Goal: Information Seeking & Learning: Understand process/instructions

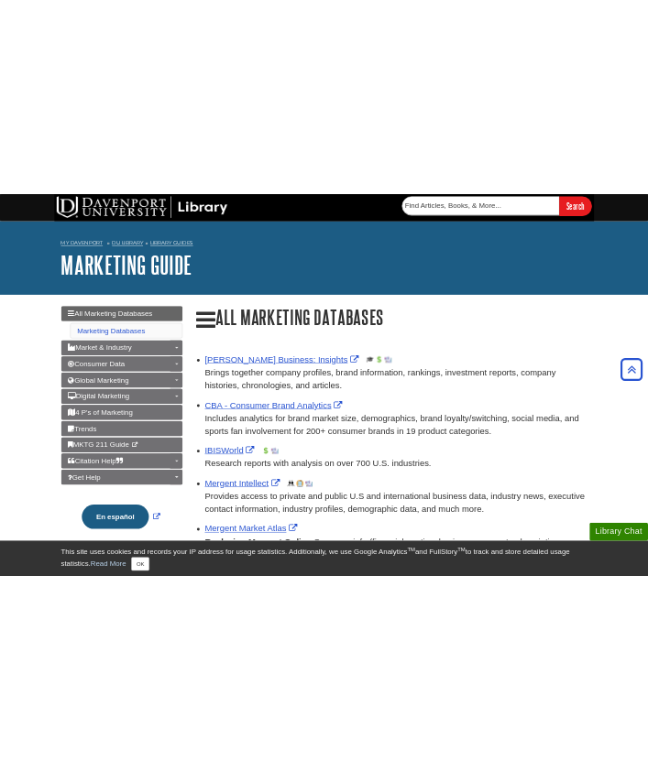
scroll to position [985, 0]
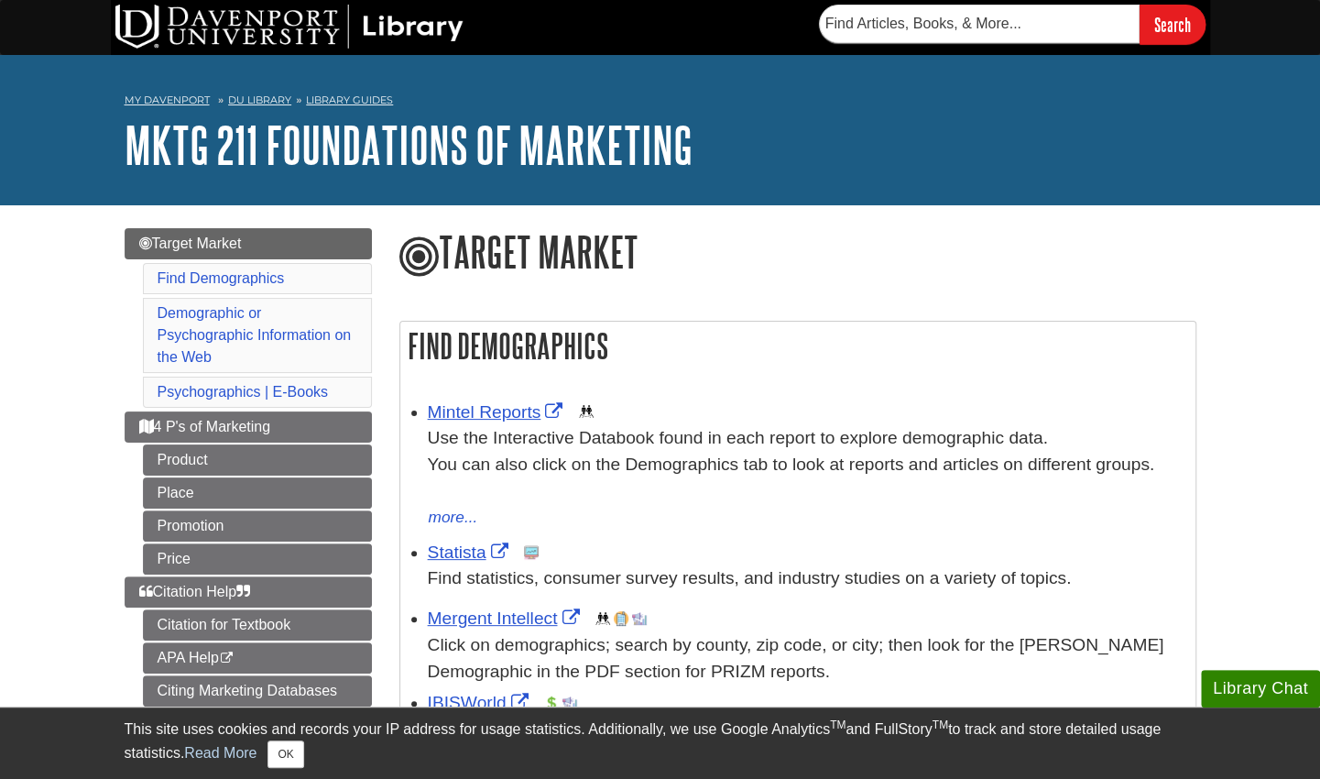
drag, startPoint x: 0, startPoint y: 0, endPoint x: 414, endPoint y: 272, distance: 495.5
click at [414, 272] on icon at bounding box center [418, 257] width 39 height 46
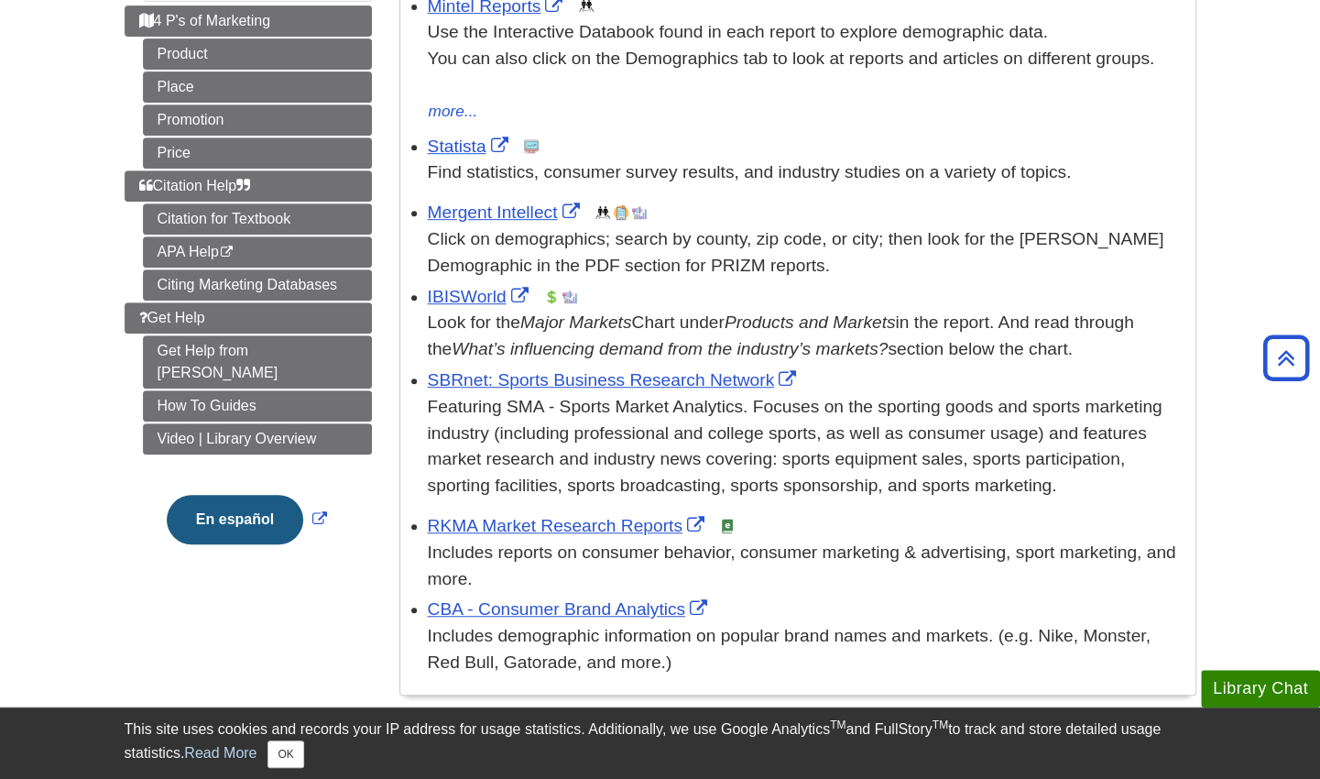
scroll to position [408, 0]
click at [205, 249] on link "APA Help This link opens in a new window" at bounding box center [257, 250] width 229 height 31
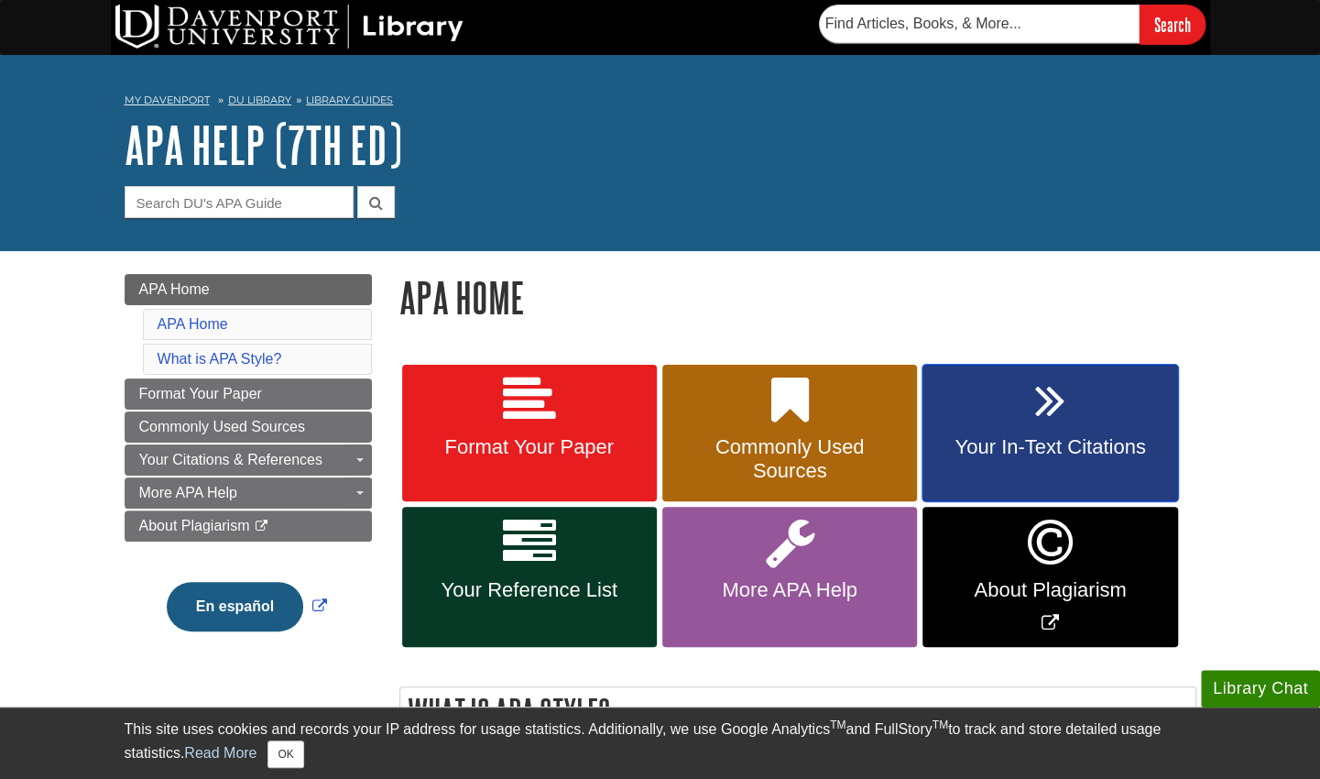
click at [1031, 423] on link "Your In-Text Citations" at bounding box center [1050, 433] width 255 height 137
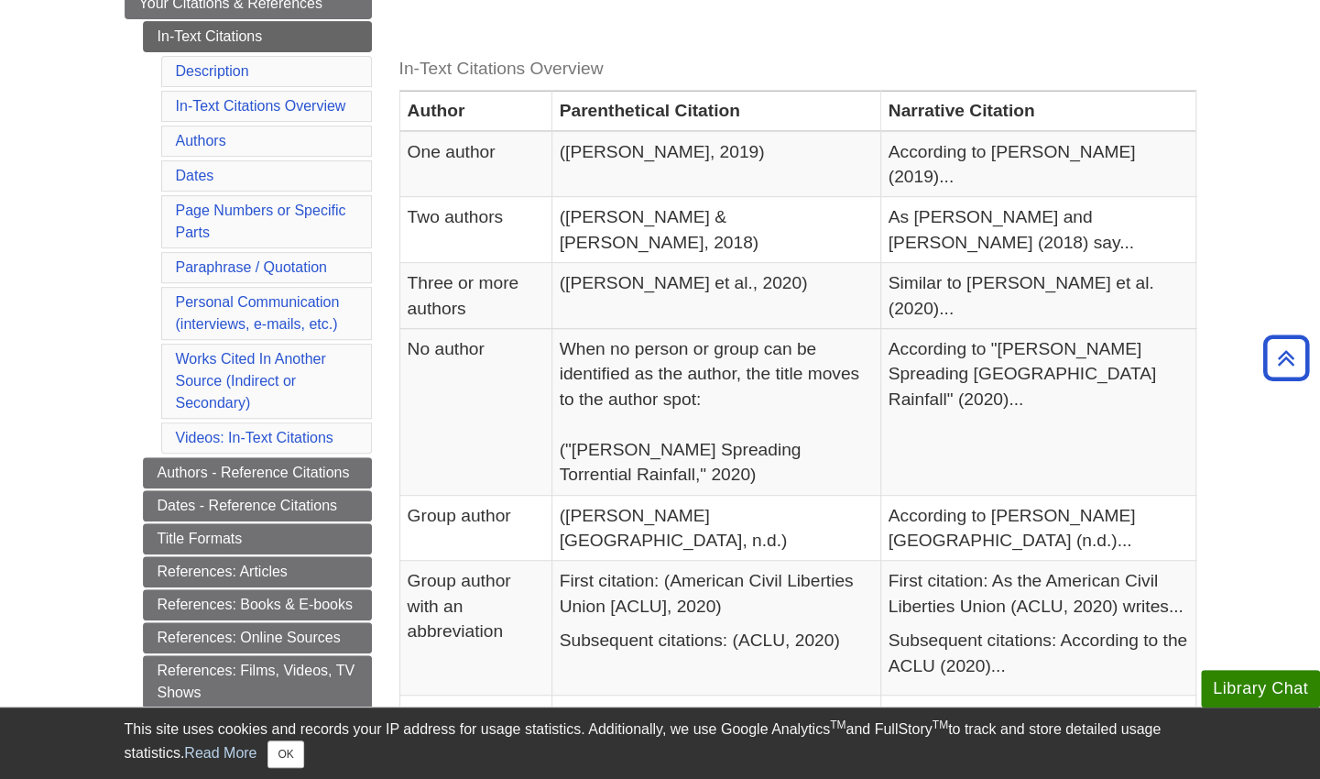
scroll to position [384, 0]
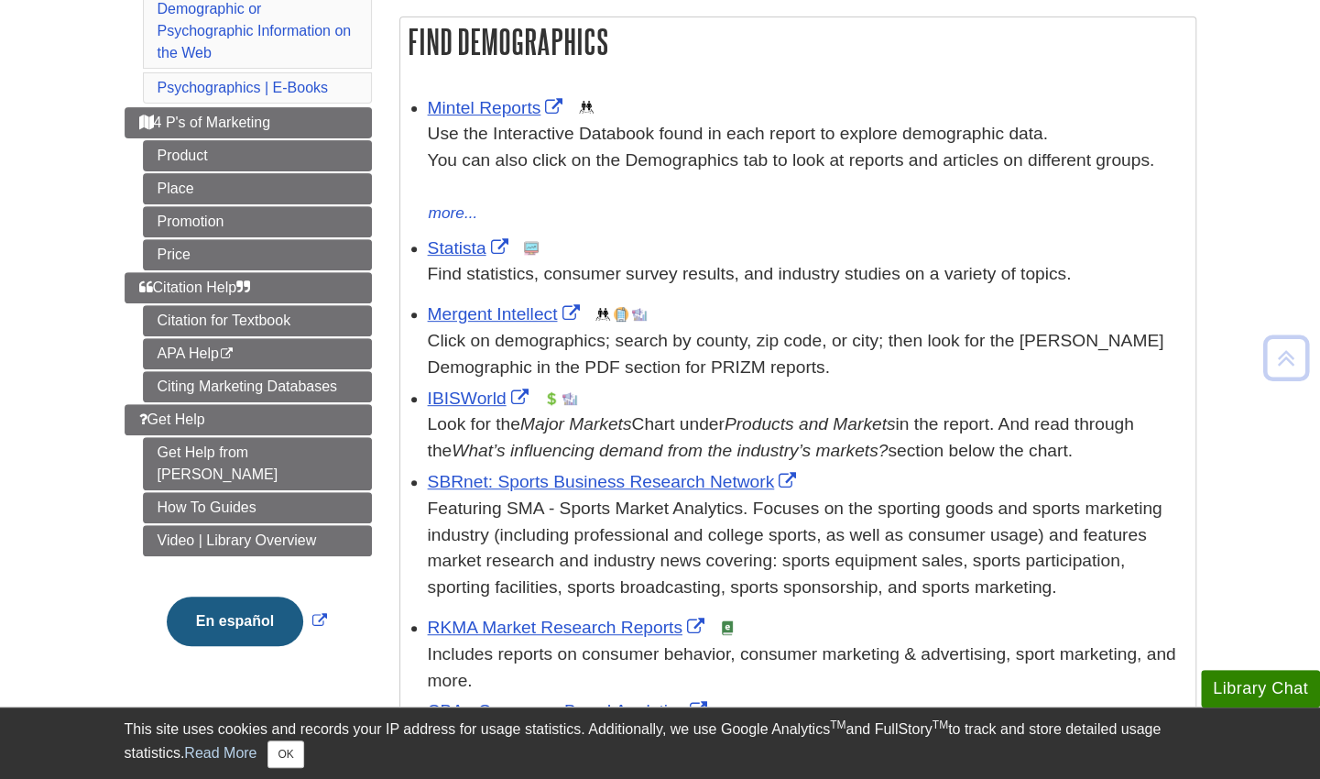
scroll to position [306, 0]
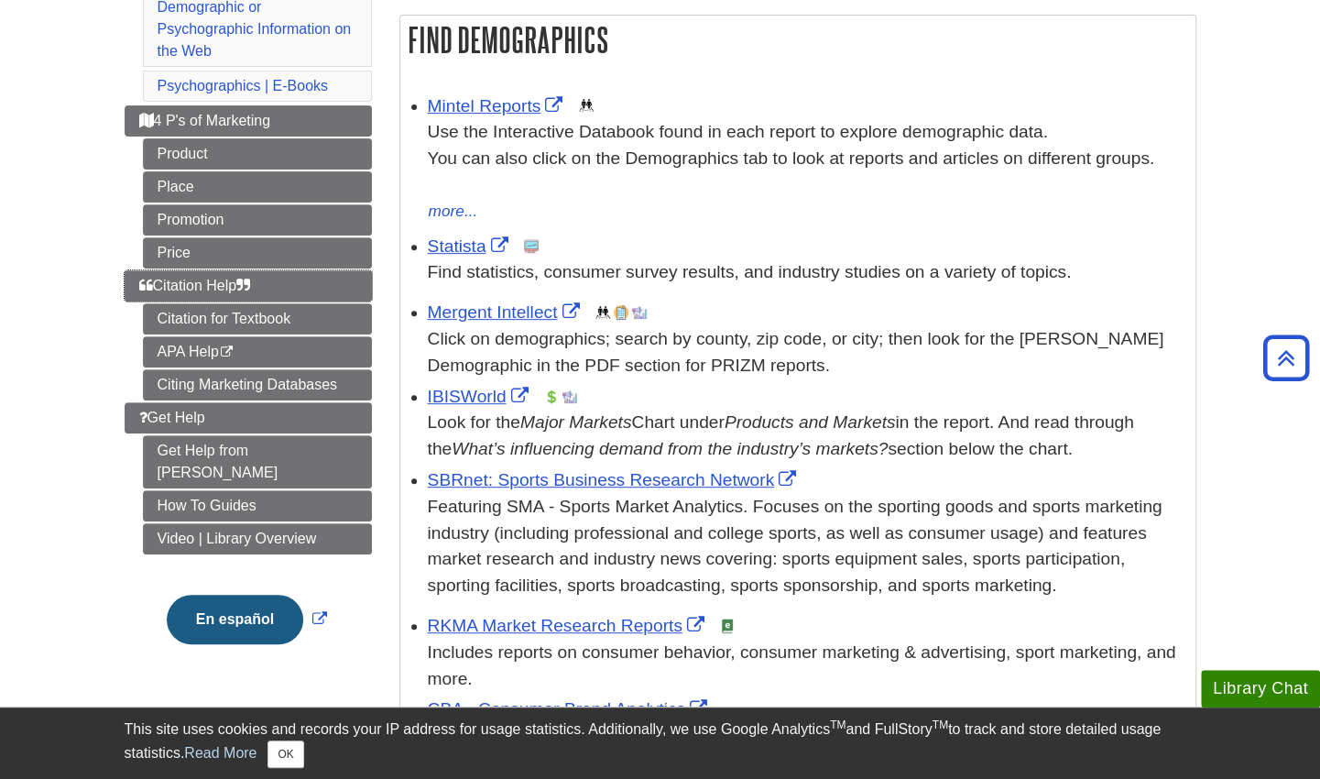
click at [177, 288] on link "Citation Help" at bounding box center [248, 285] width 247 height 31
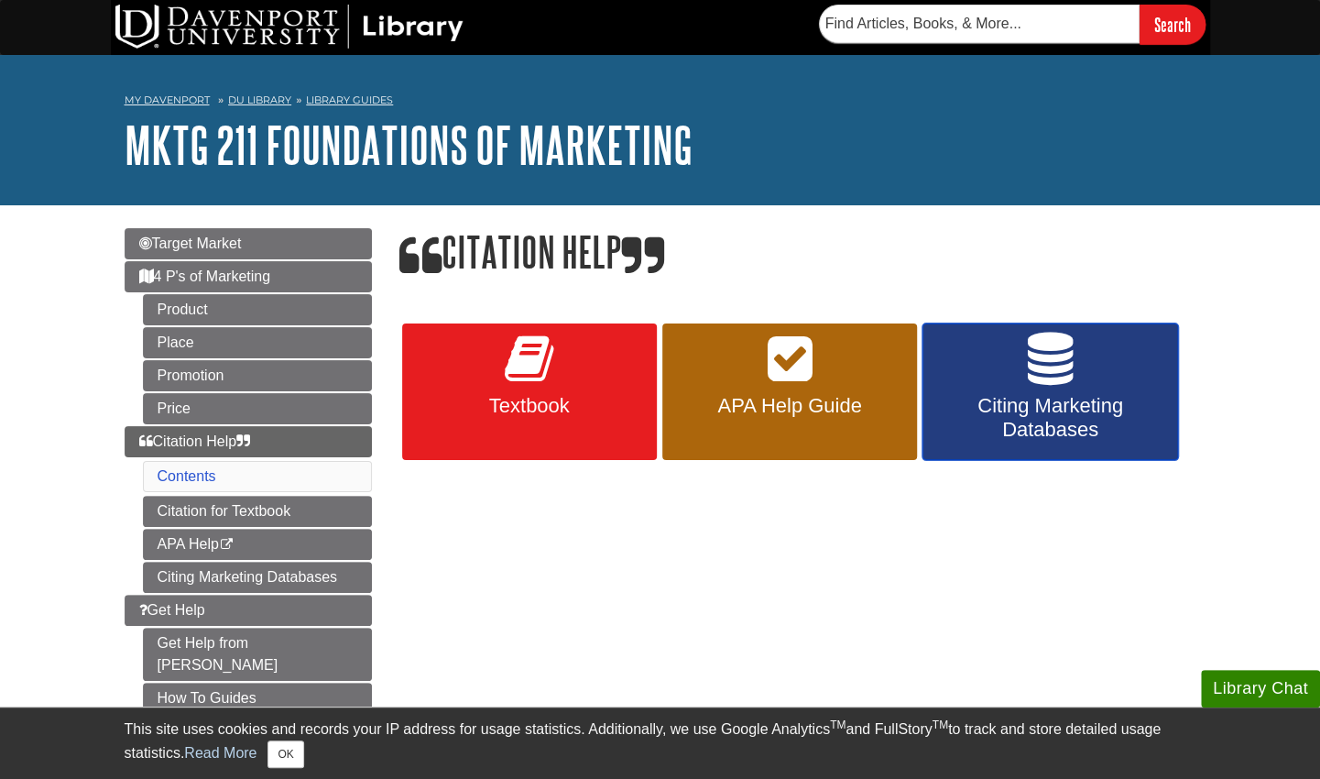
click at [1054, 366] on icon at bounding box center [1050, 359] width 45 height 53
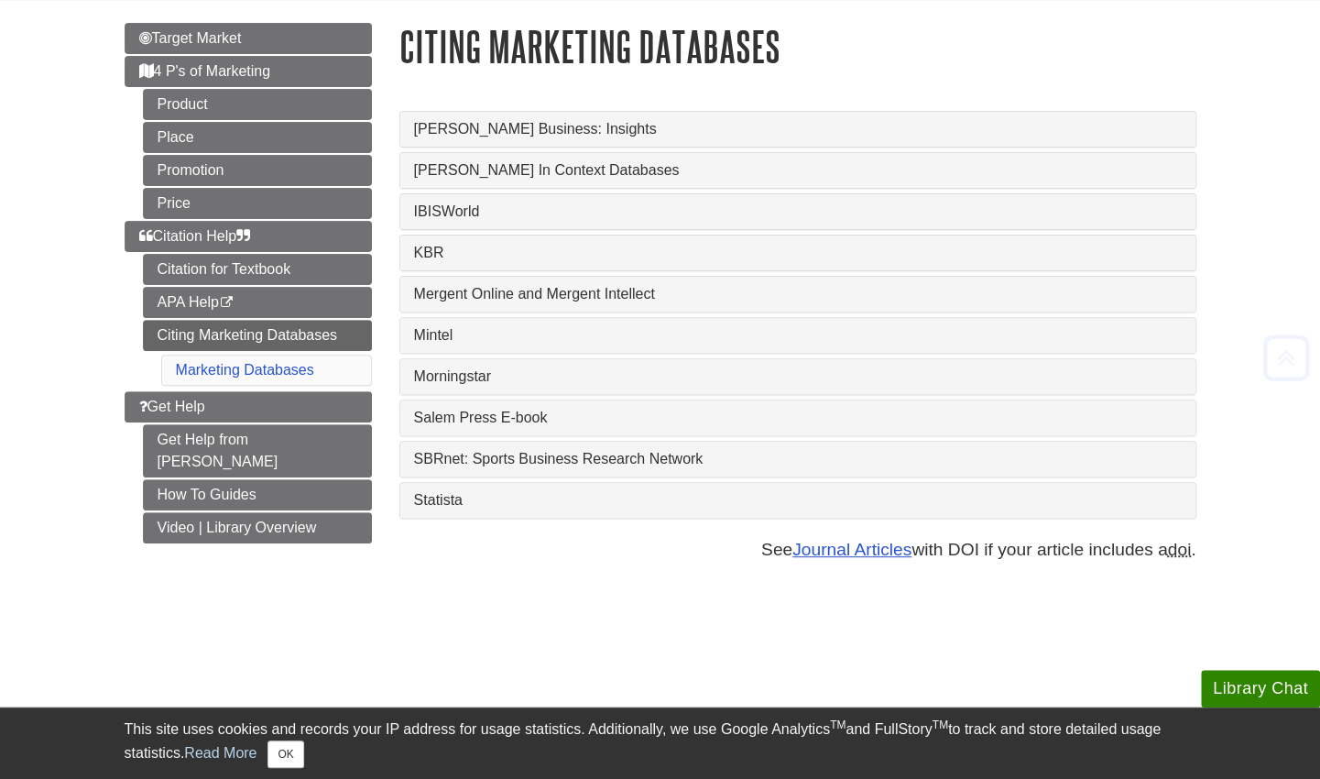
scroll to position [216, 0]
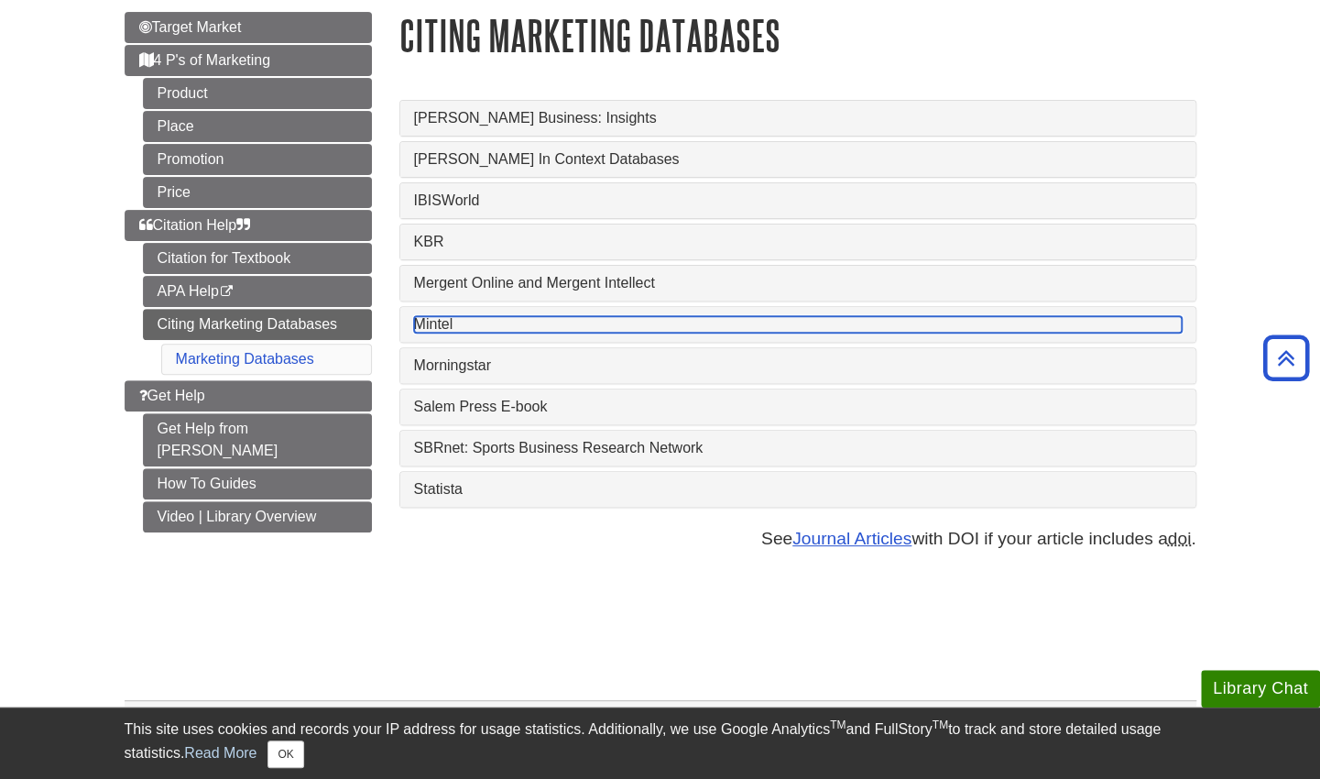
click at [604, 326] on link "Mintel" at bounding box center [798, 324] width 768 height 16
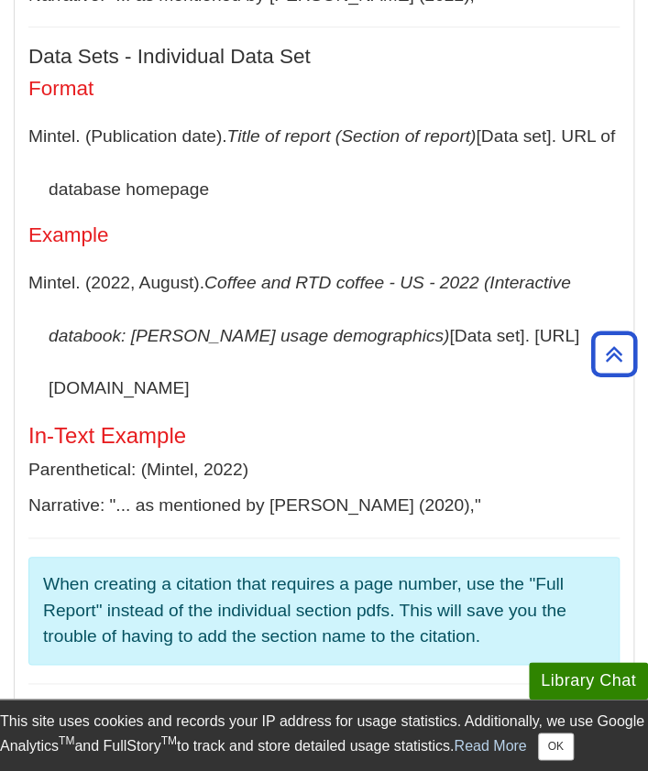
scroll to position [2102, 0]
